Goal: Task Accomplishment & Management: Use online tool/utility

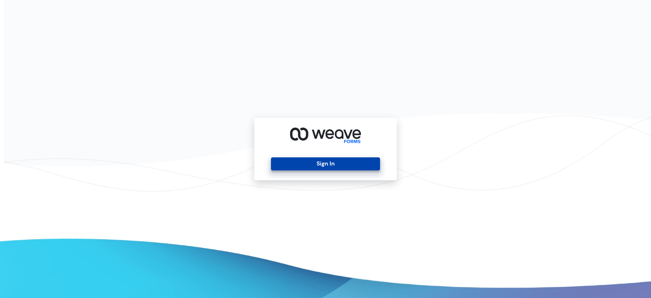
click at [328, 160] on button "Sign In" at bounding box center [325, 163] width 109 height 13
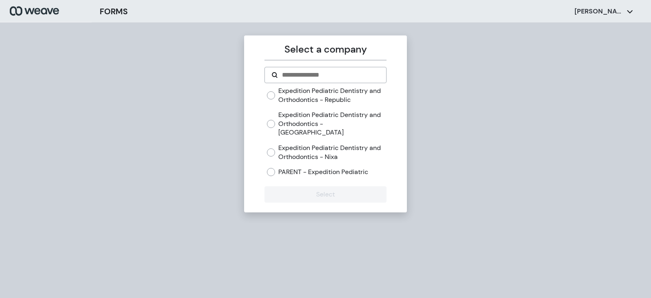
click at [307, 167] on label "PARENT - Expedition Pediatric" at bounding box center [323, 171] width 90 height 9
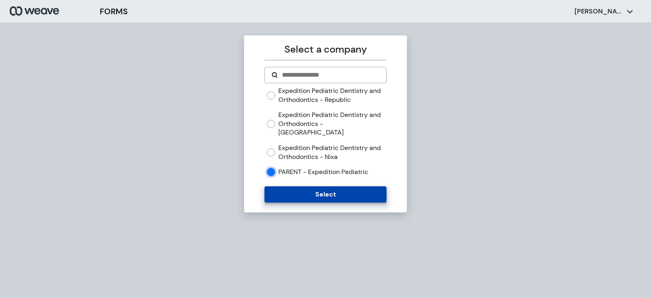
click at [321, 186] on button "Select" at bounding box center [326, 194] width 122 height 16
